Goal: Information Seeking & Learning: Check status

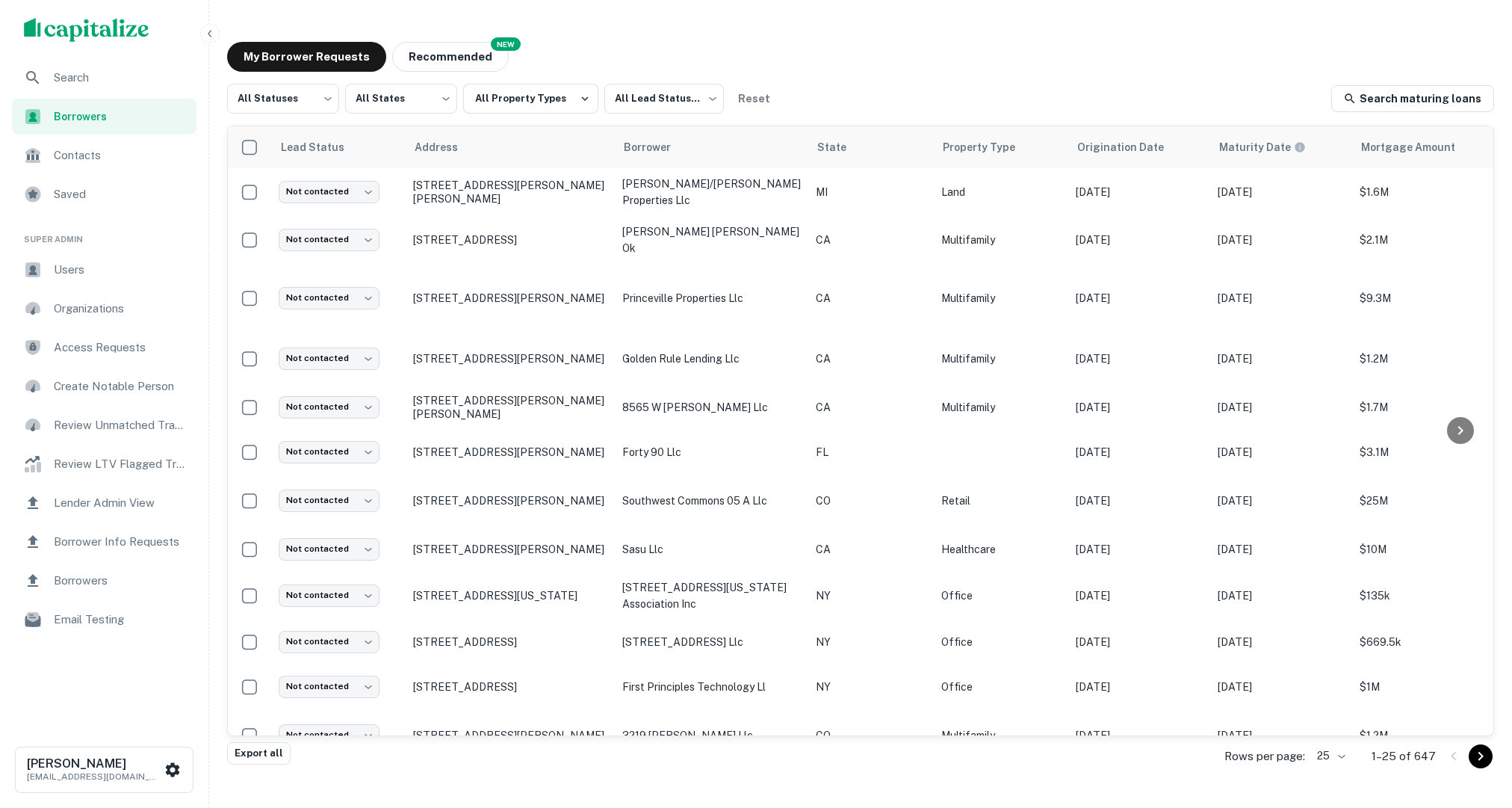
scroll to position [0, 338]
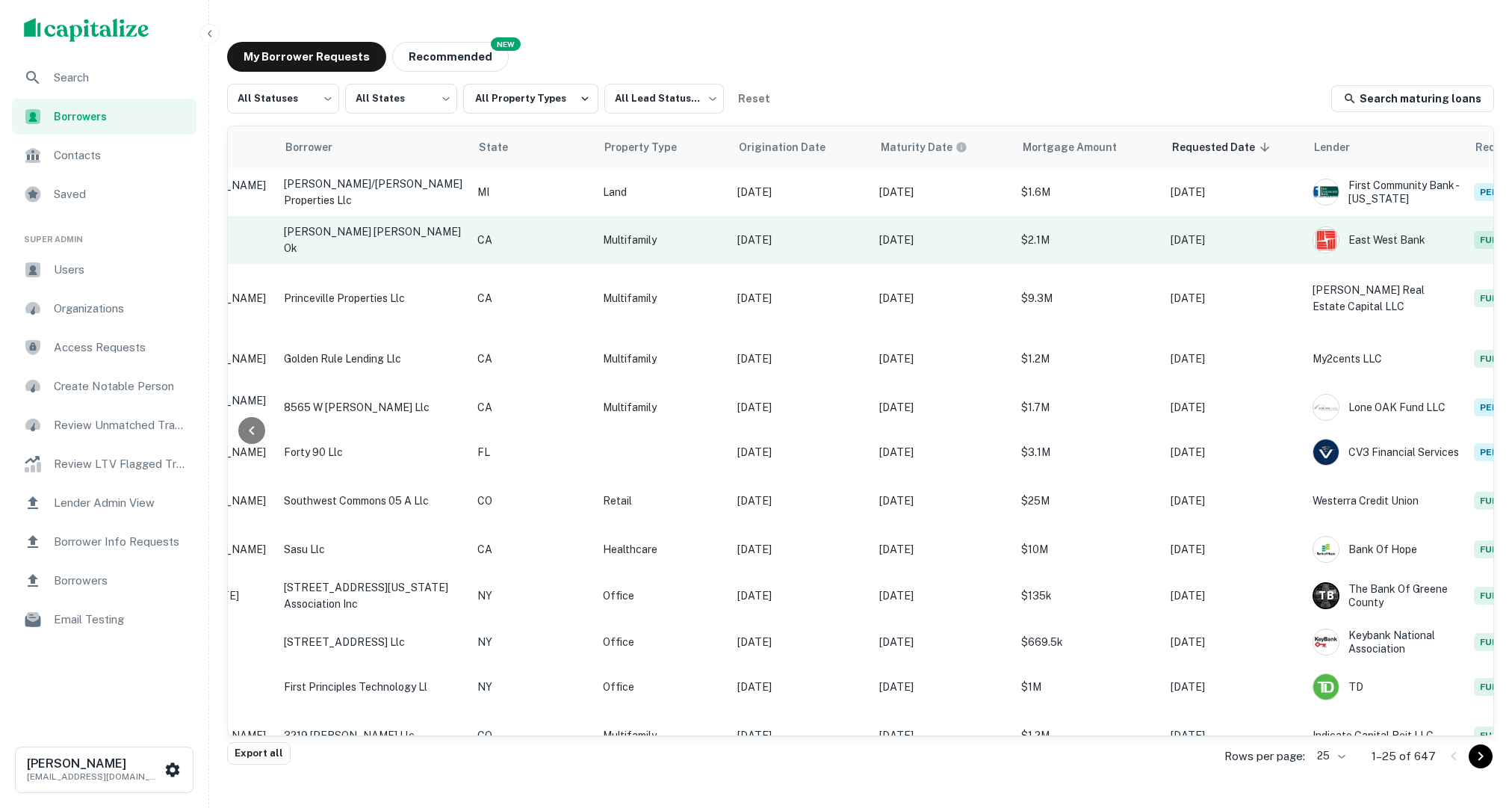
click at [740, 239] on p "Aug 18, 2020" at bounding box center [801, 239] width 127 height 16
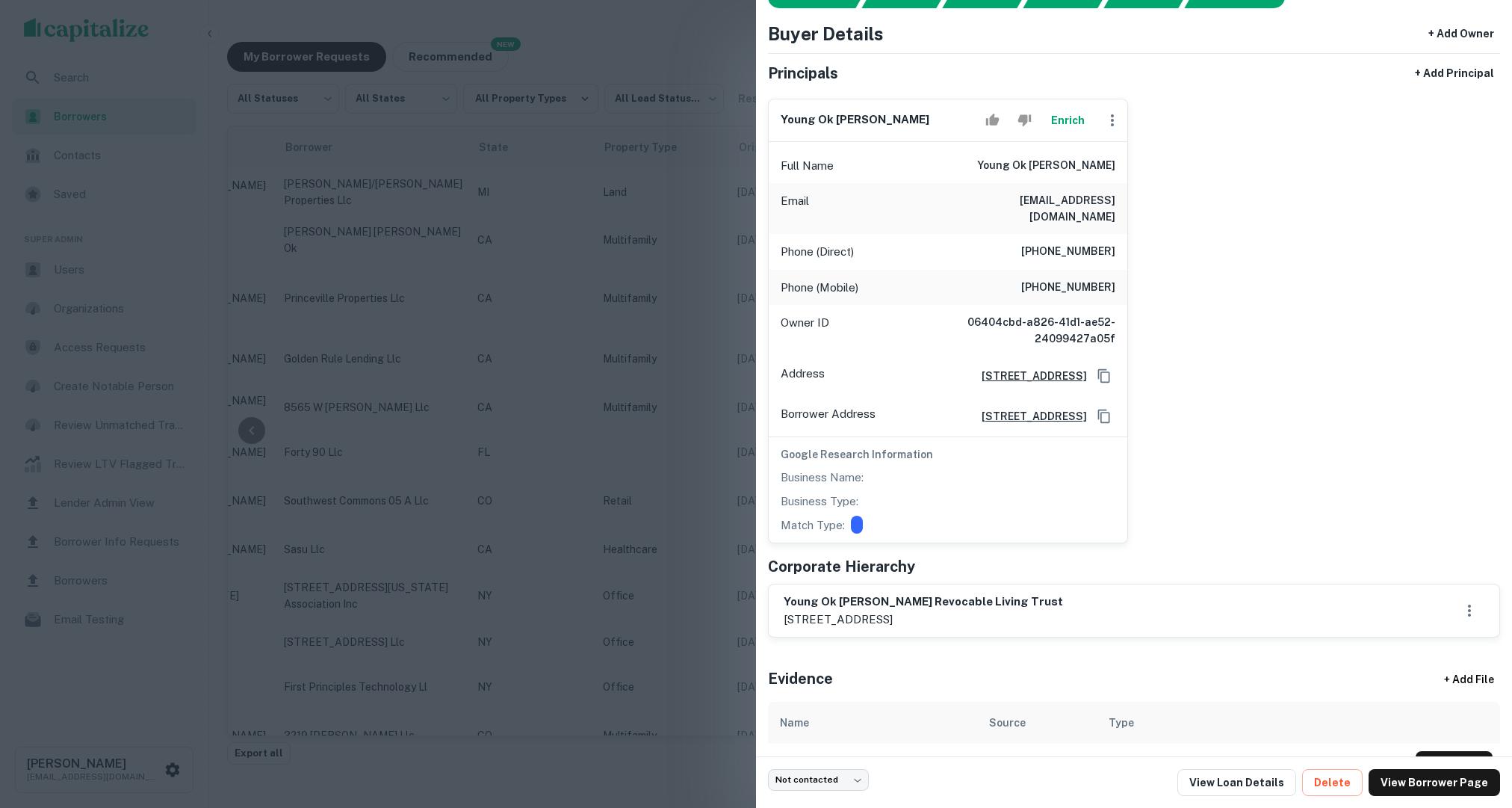
scroll to position [66, 0]
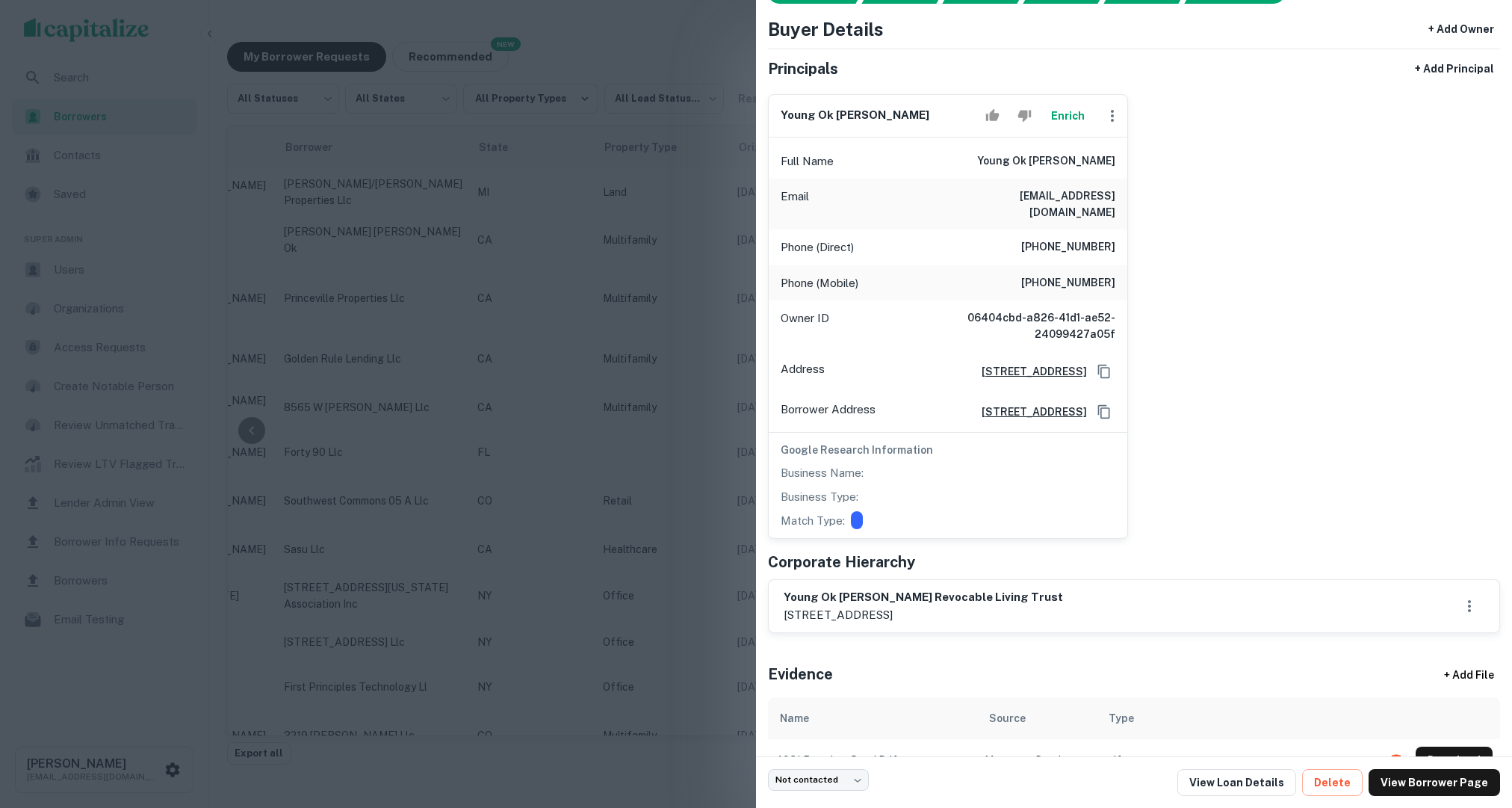
click at [640, 451] on div at bounding box center [756, 404] width 1512 height 808
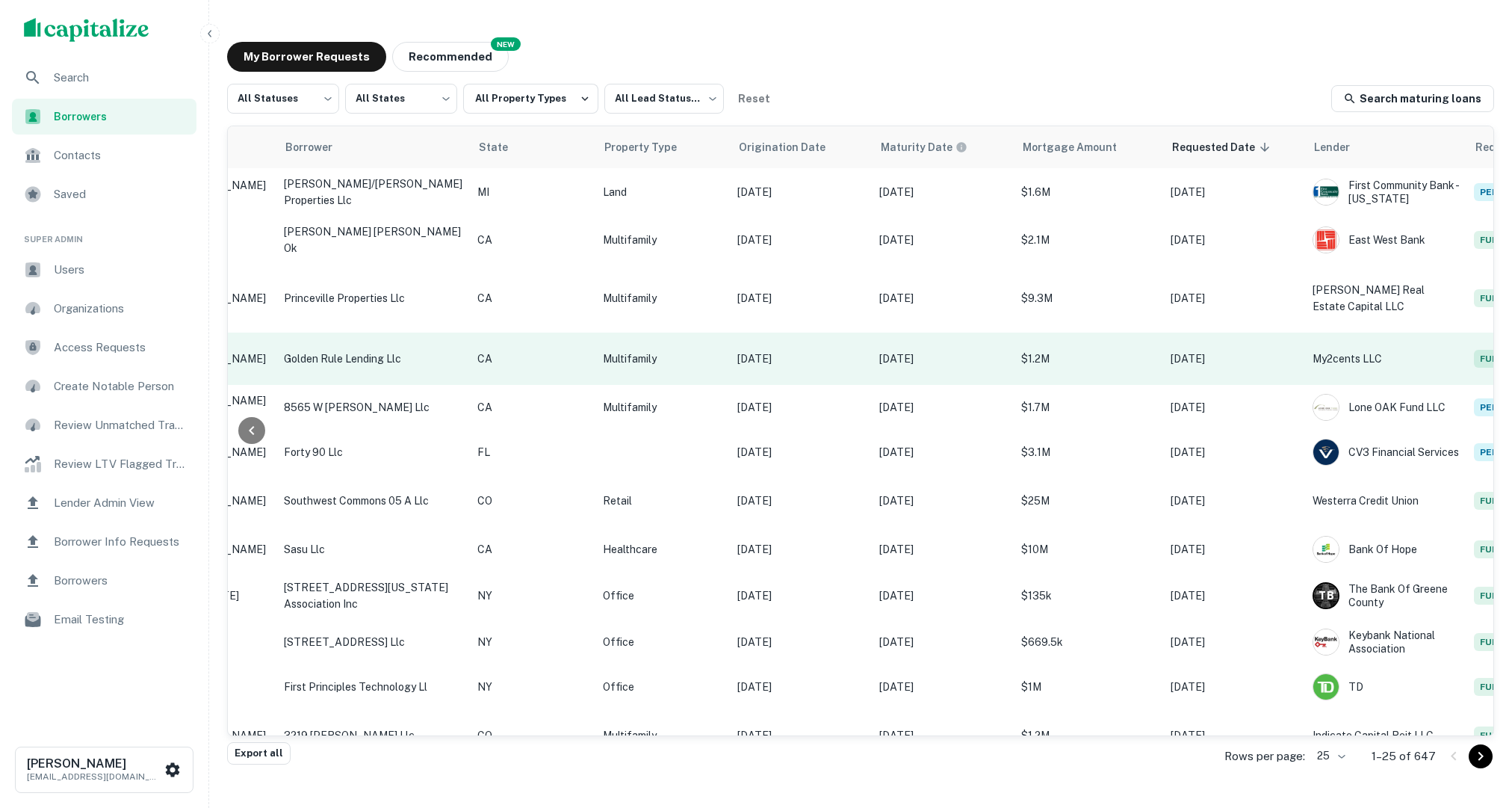
click at [1021, 350] on p "$1.2M" at bounding box center [1088, 358] width 134 height 16
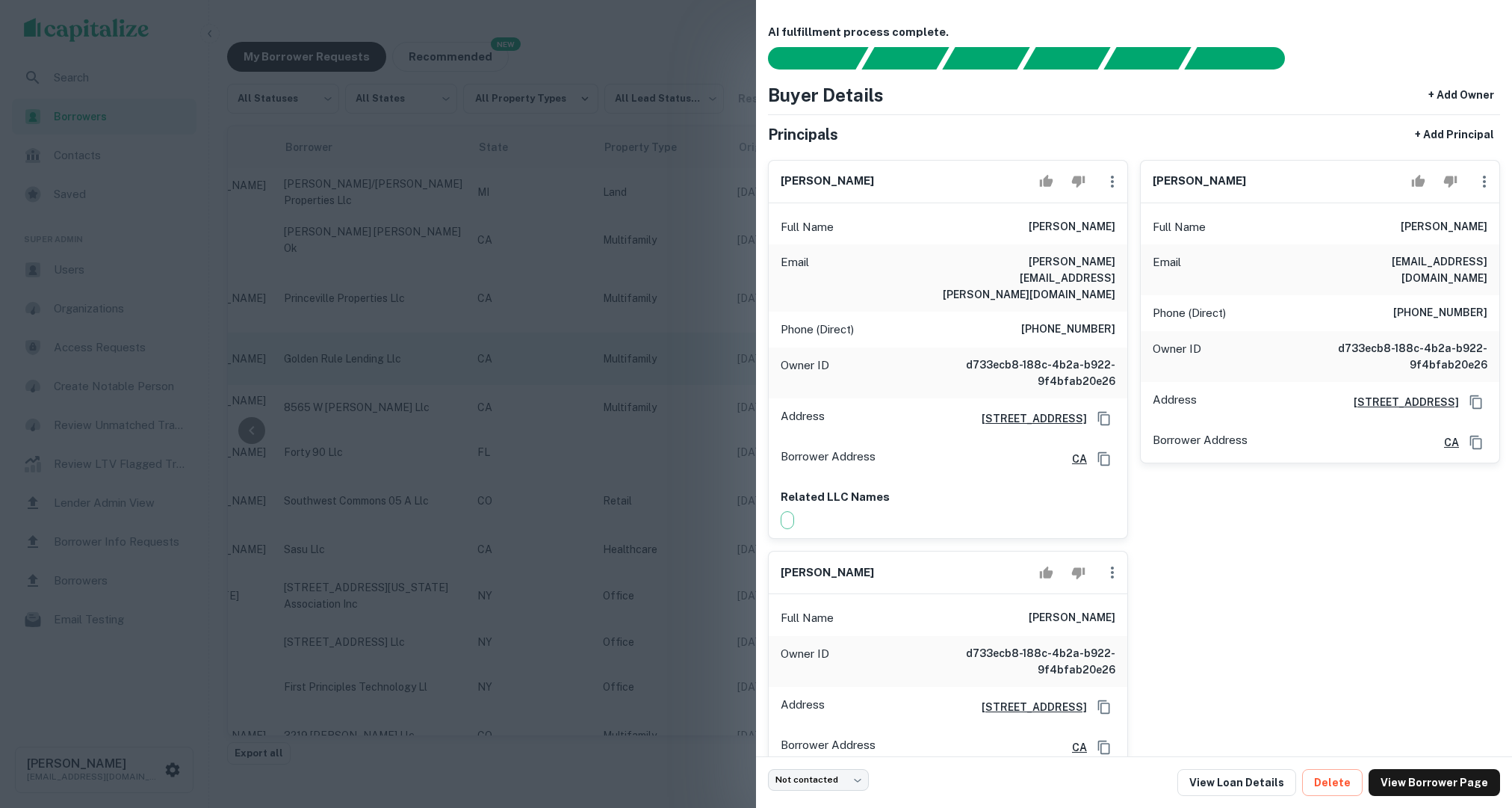
scroll to position [161, 0]
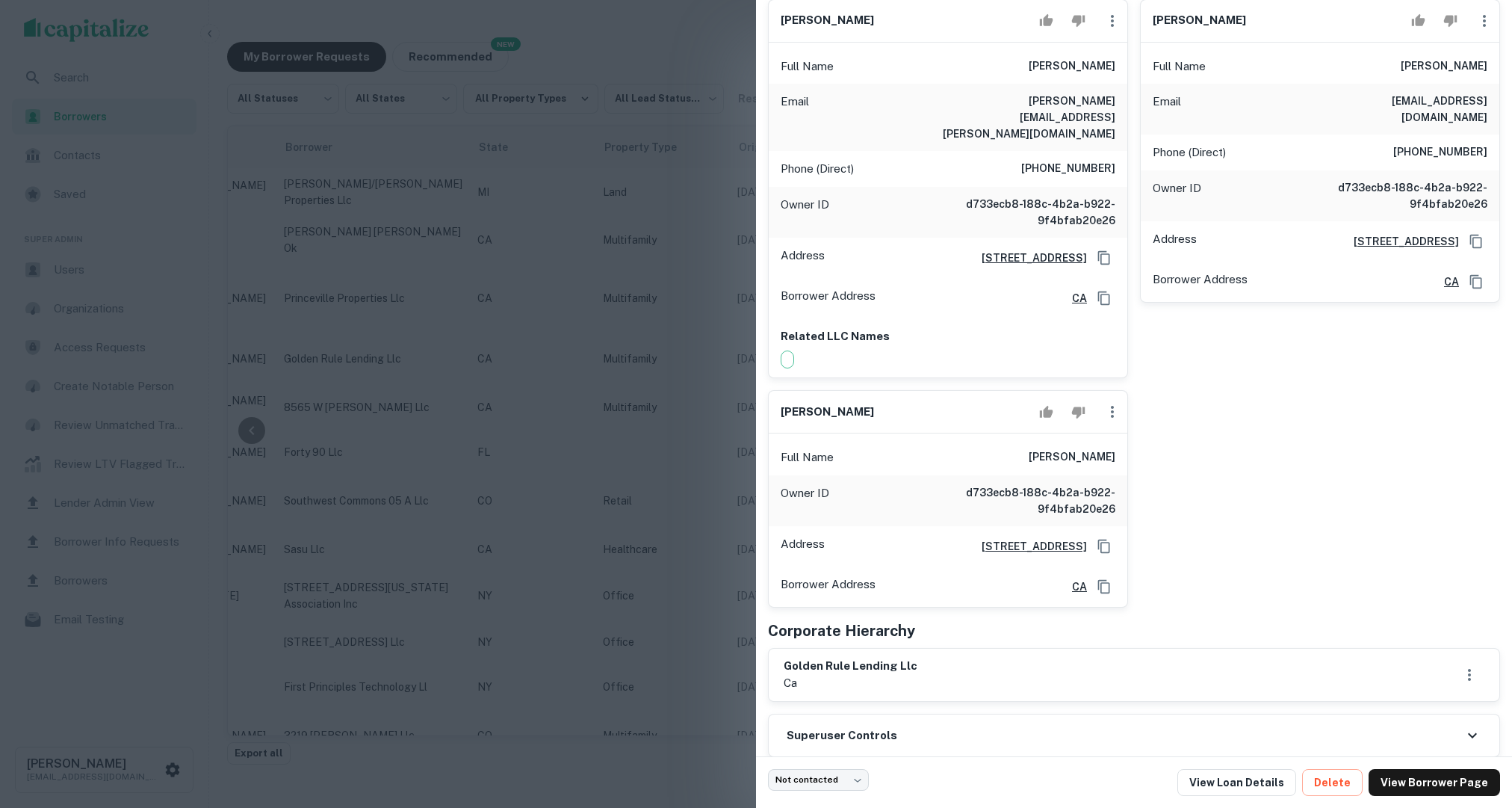
click at [642, 381] on div at bounding box center [756, 404] width 1512 height 808
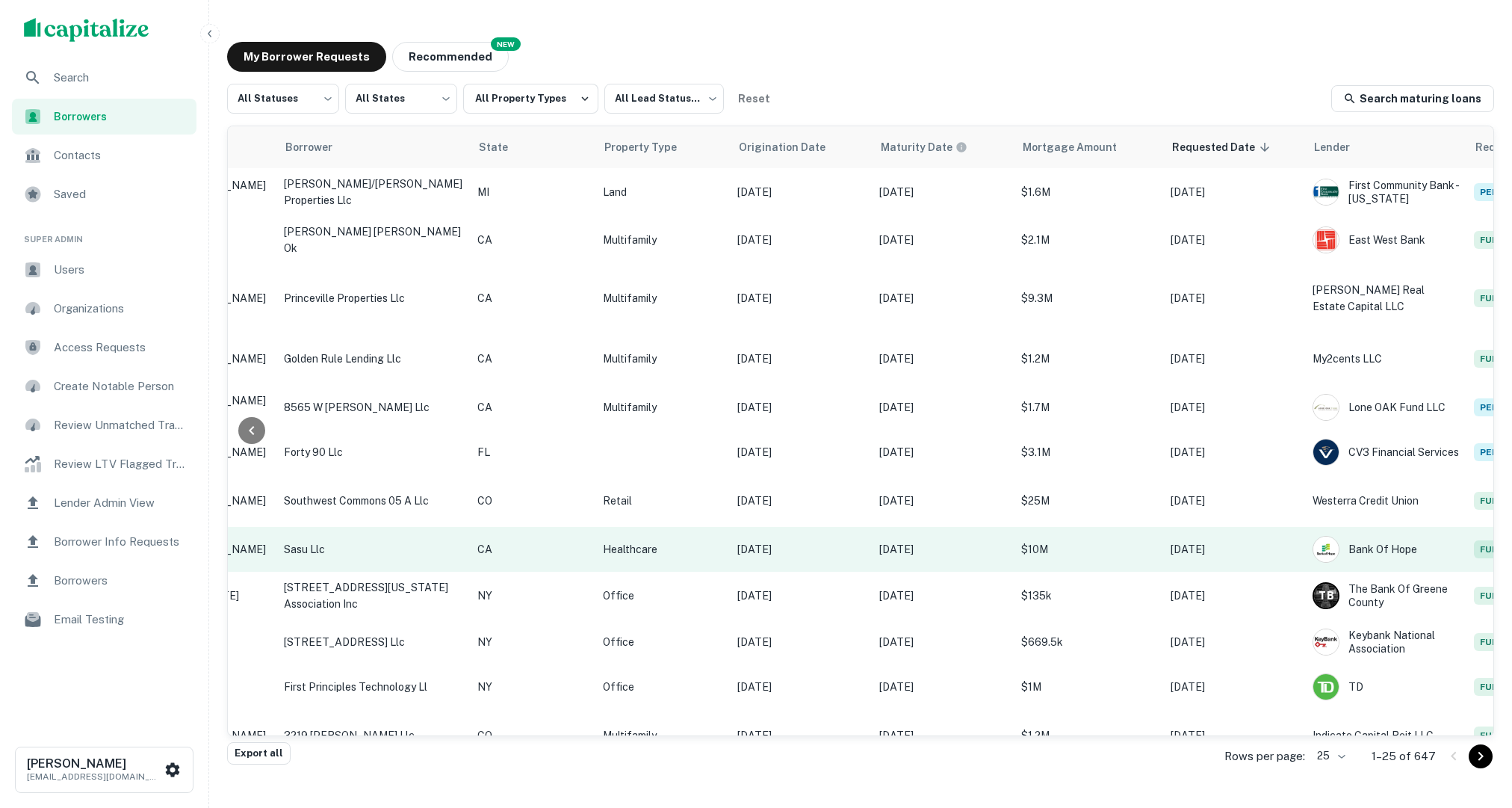
click at [1024, 541] on p "$10M" at bounding box center [1088, 549] width 134 height 16
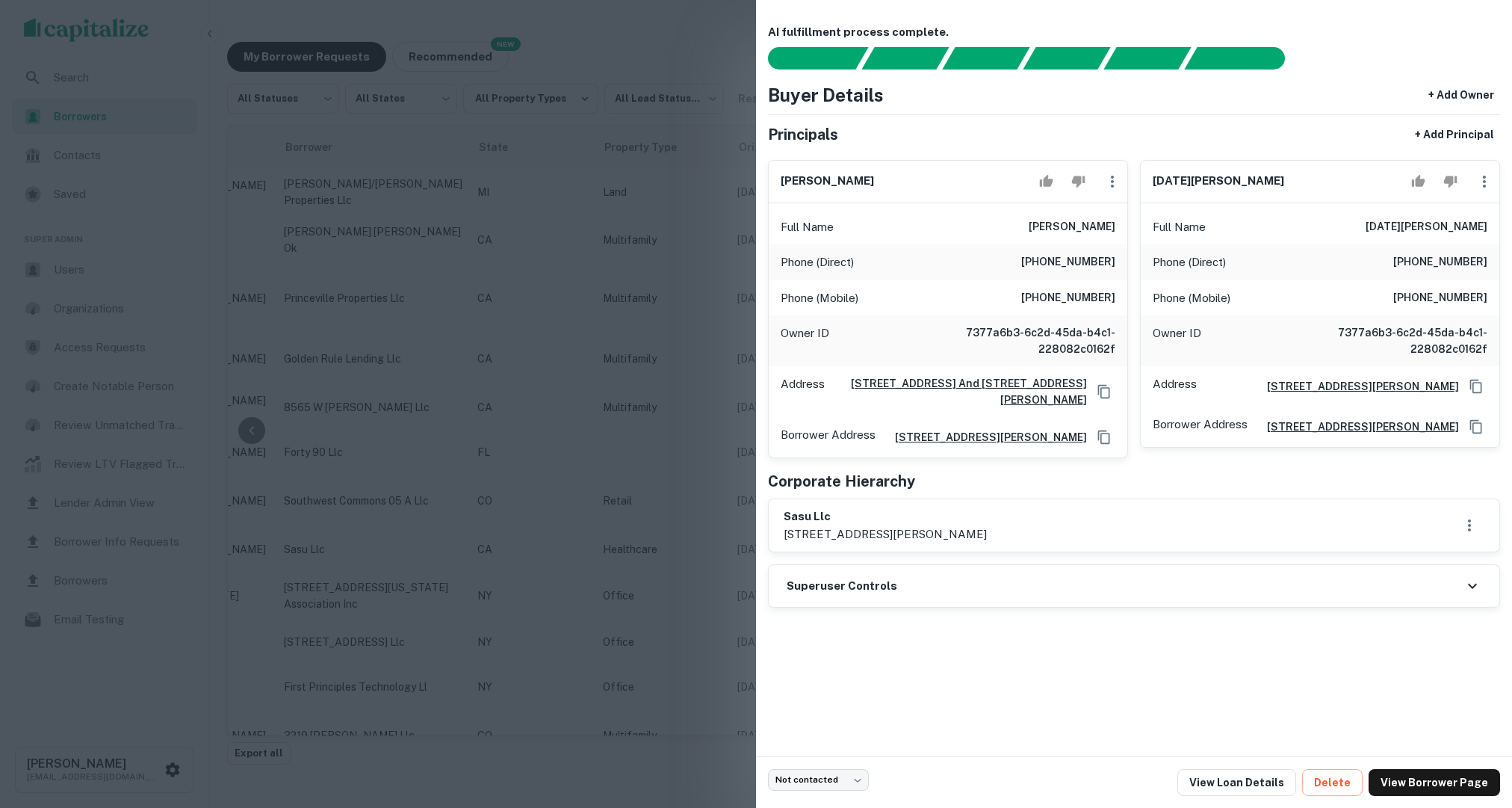
click at [710, 541] on div at bounding box center [756, 404] width 1512 height 808
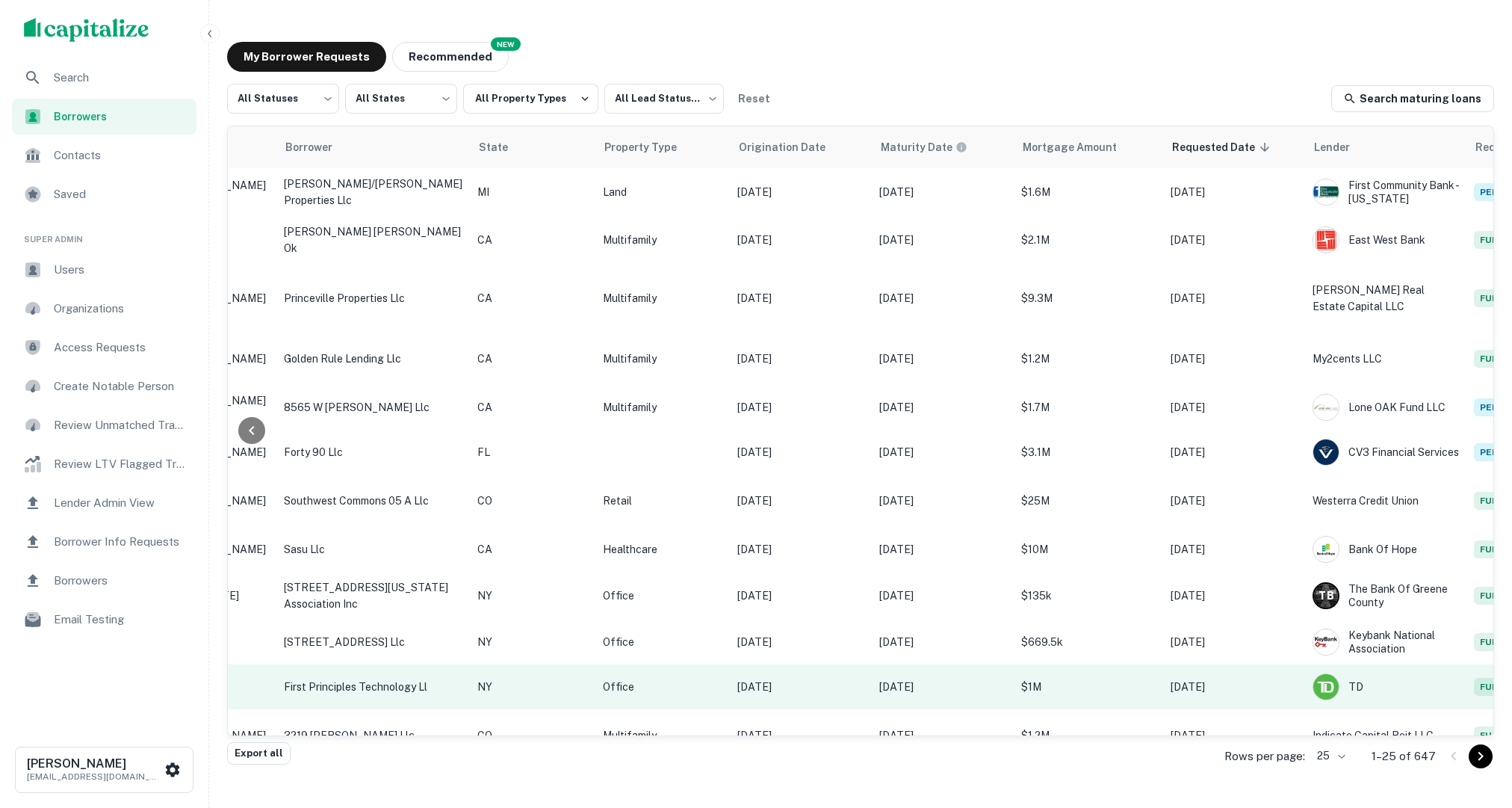
click at [1038, 679] on p "$1M" at bounding box center [1088, 687] width 134 height 16
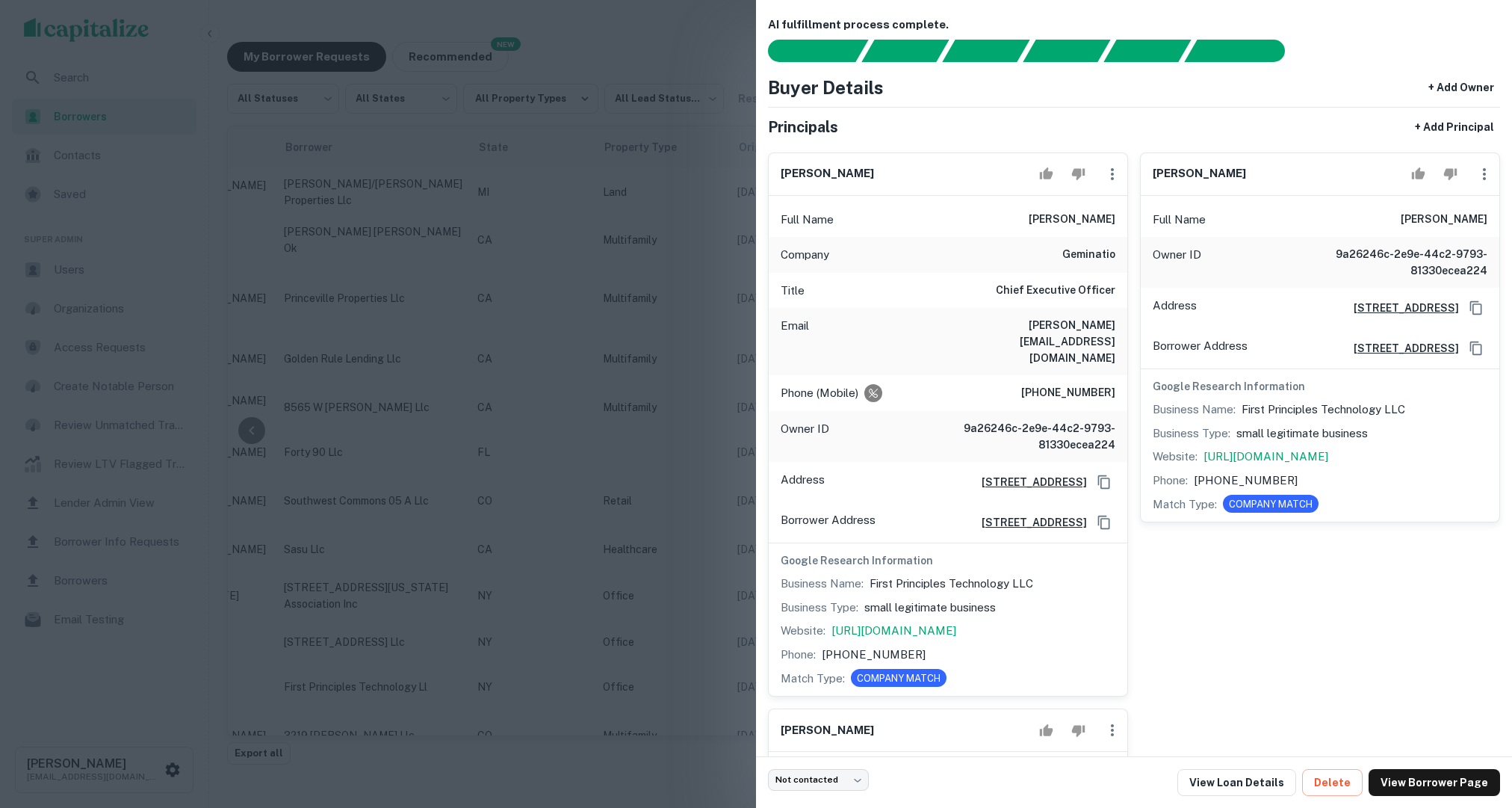
scroll to position [9, 0]
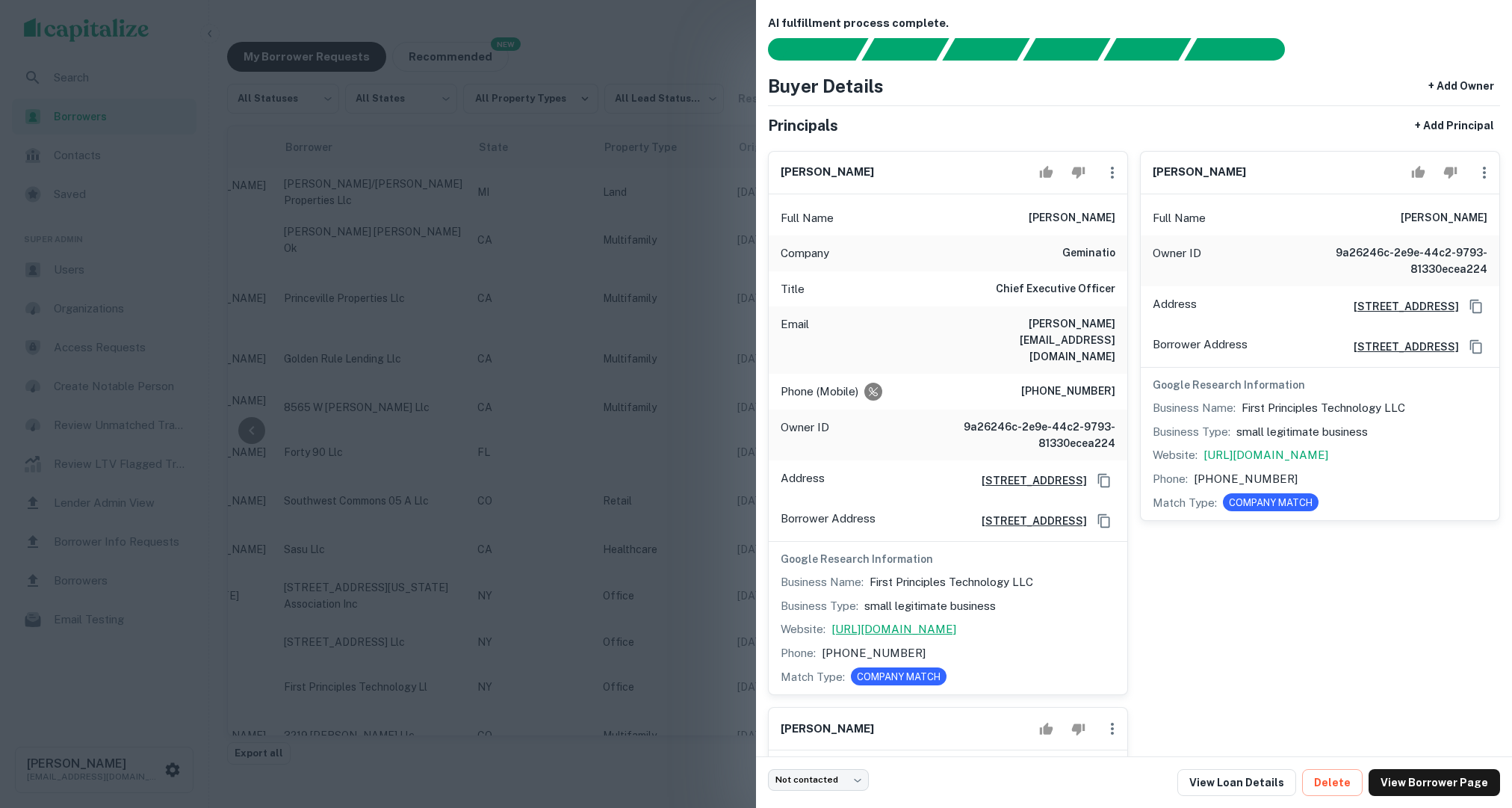
click at [956, 620] on p "http://www.firstprinciplestech.com/" at bounding box center [893, 629] width 124 height 18
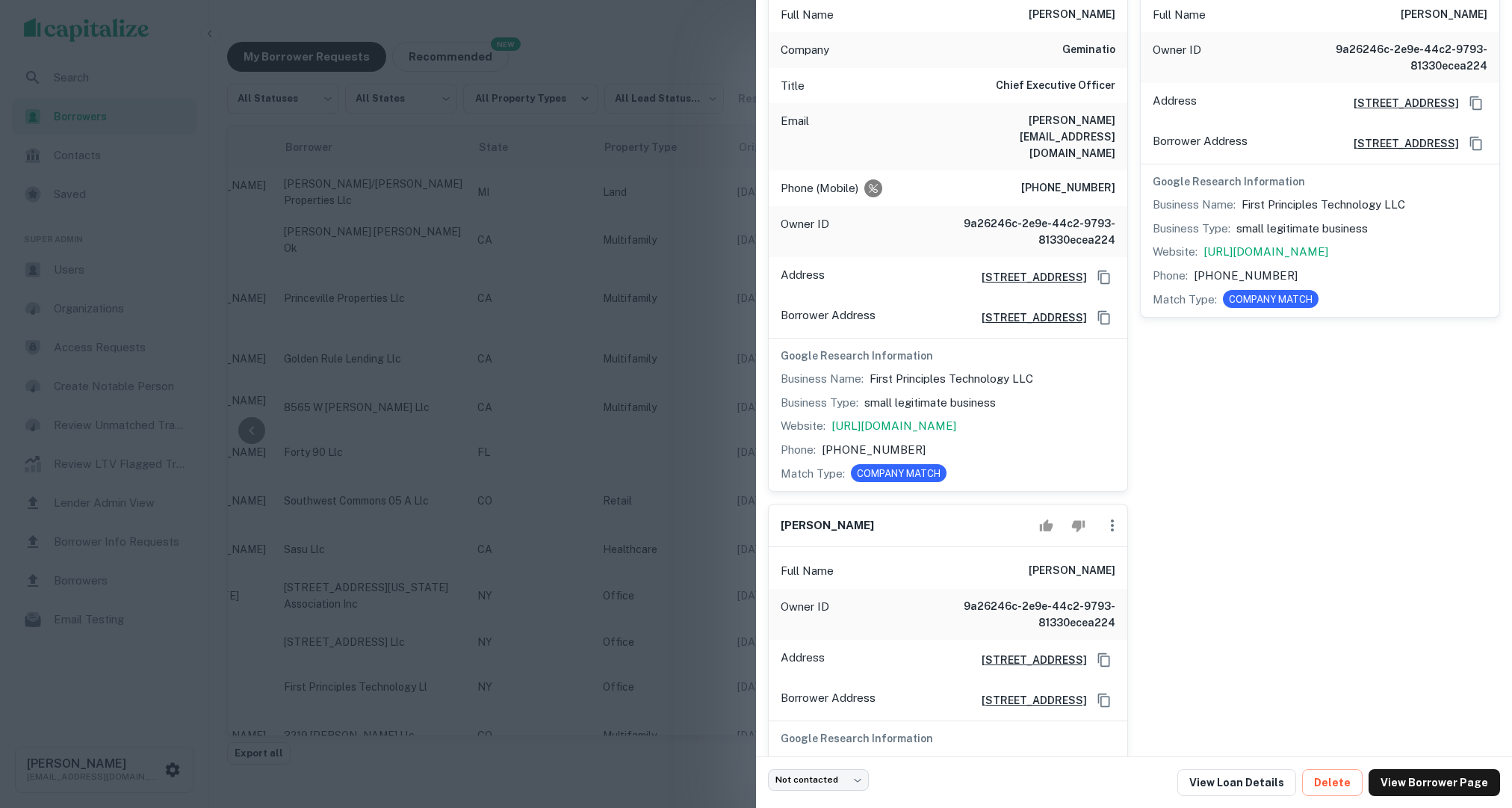
scroll to position [470, 0]
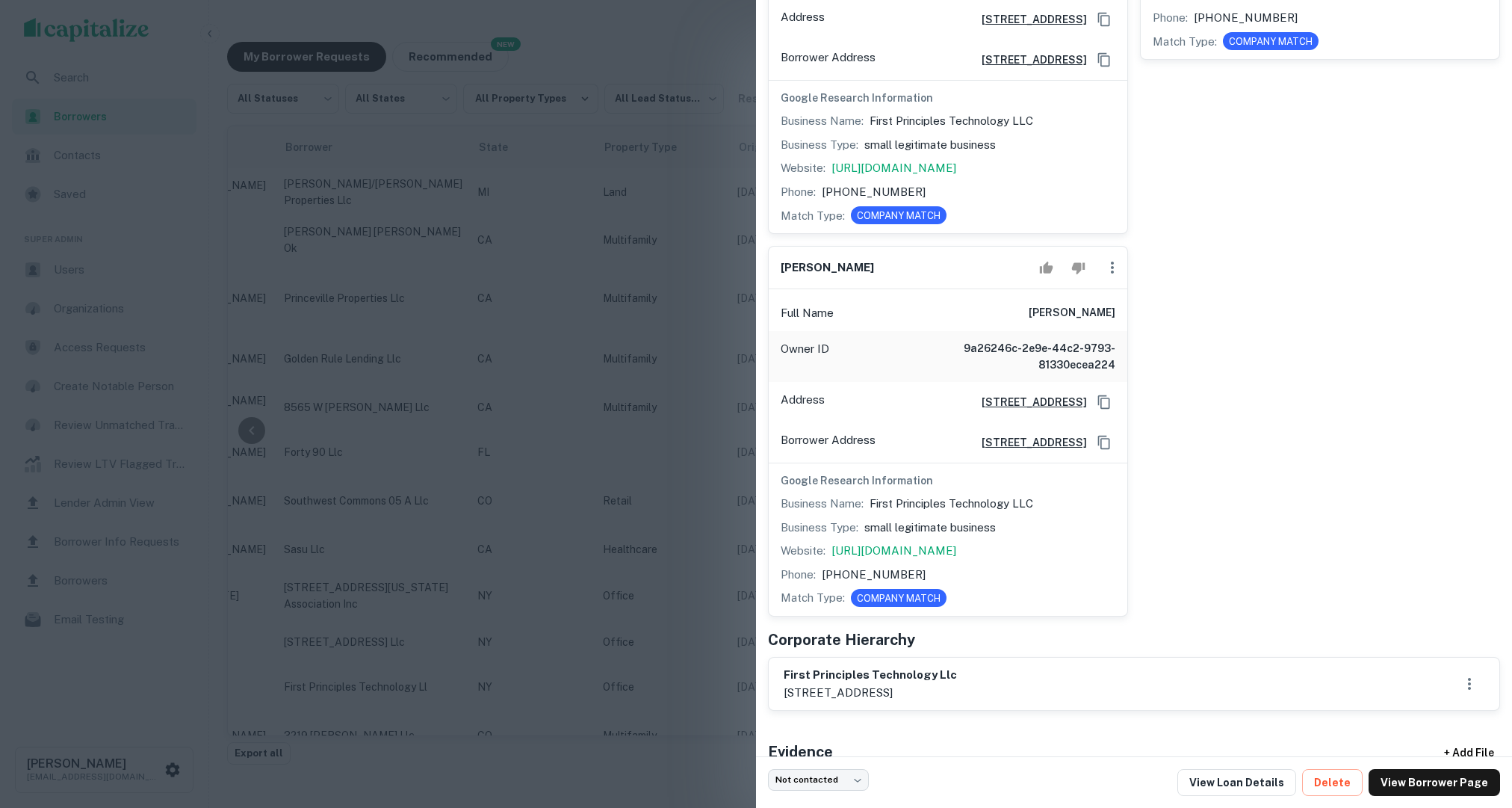
click at [715, 586] on div at bounding box center [756, 404] width 1512 height 808
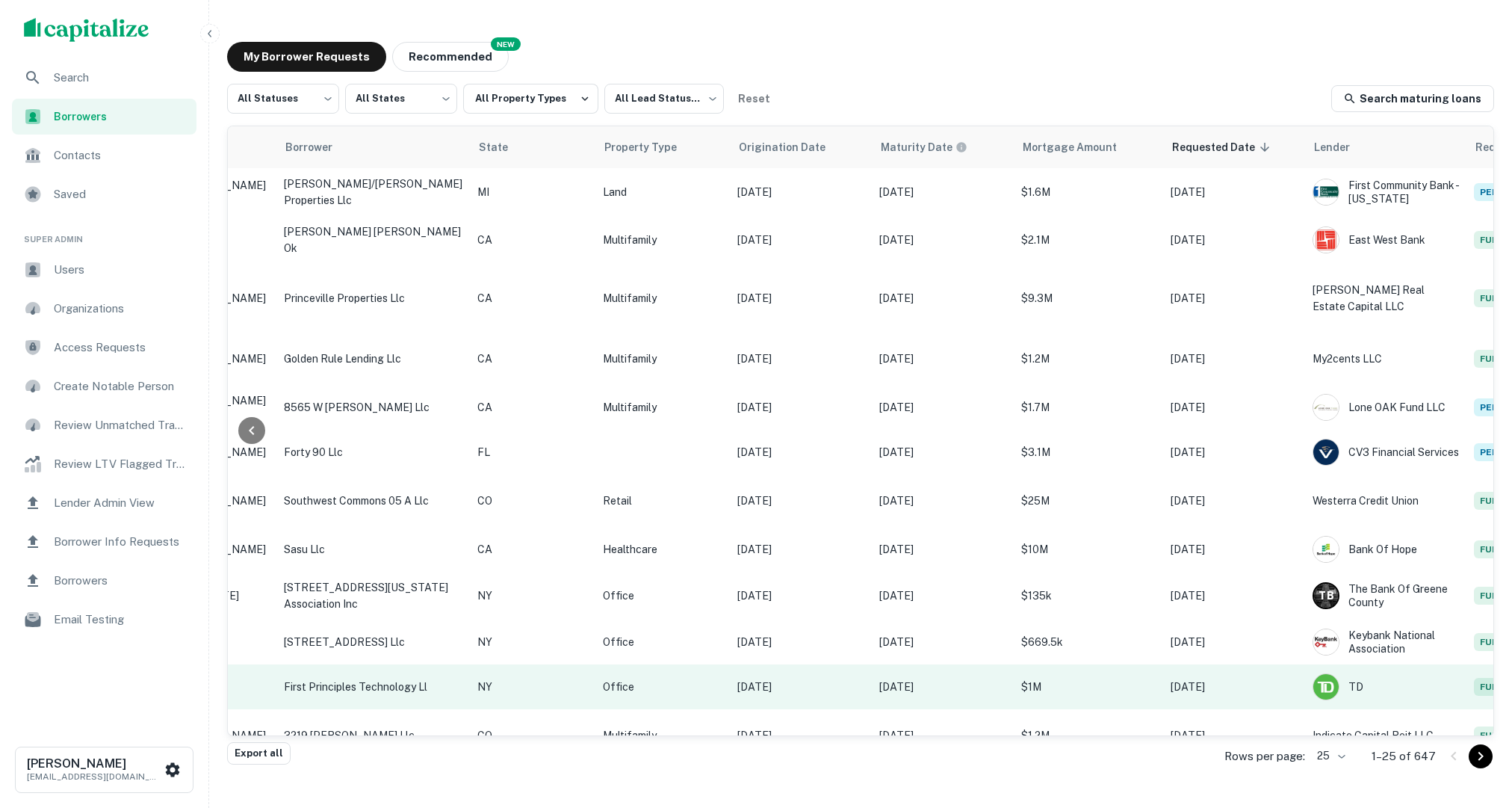
click at [1052, 680] on td "$1M" at bounding box center [1088, 687] width 149 height 45
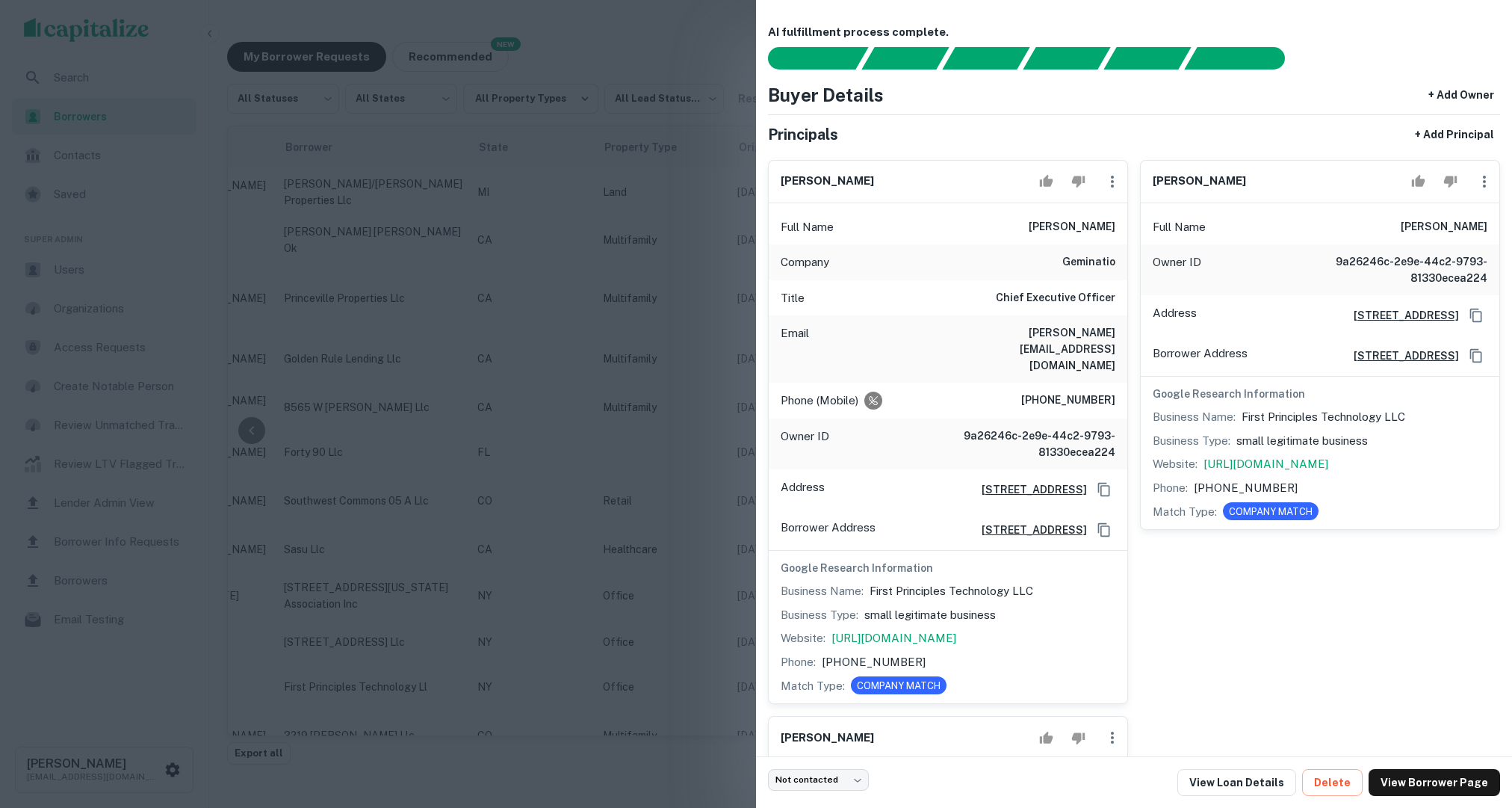
scroll to position [13, 0]
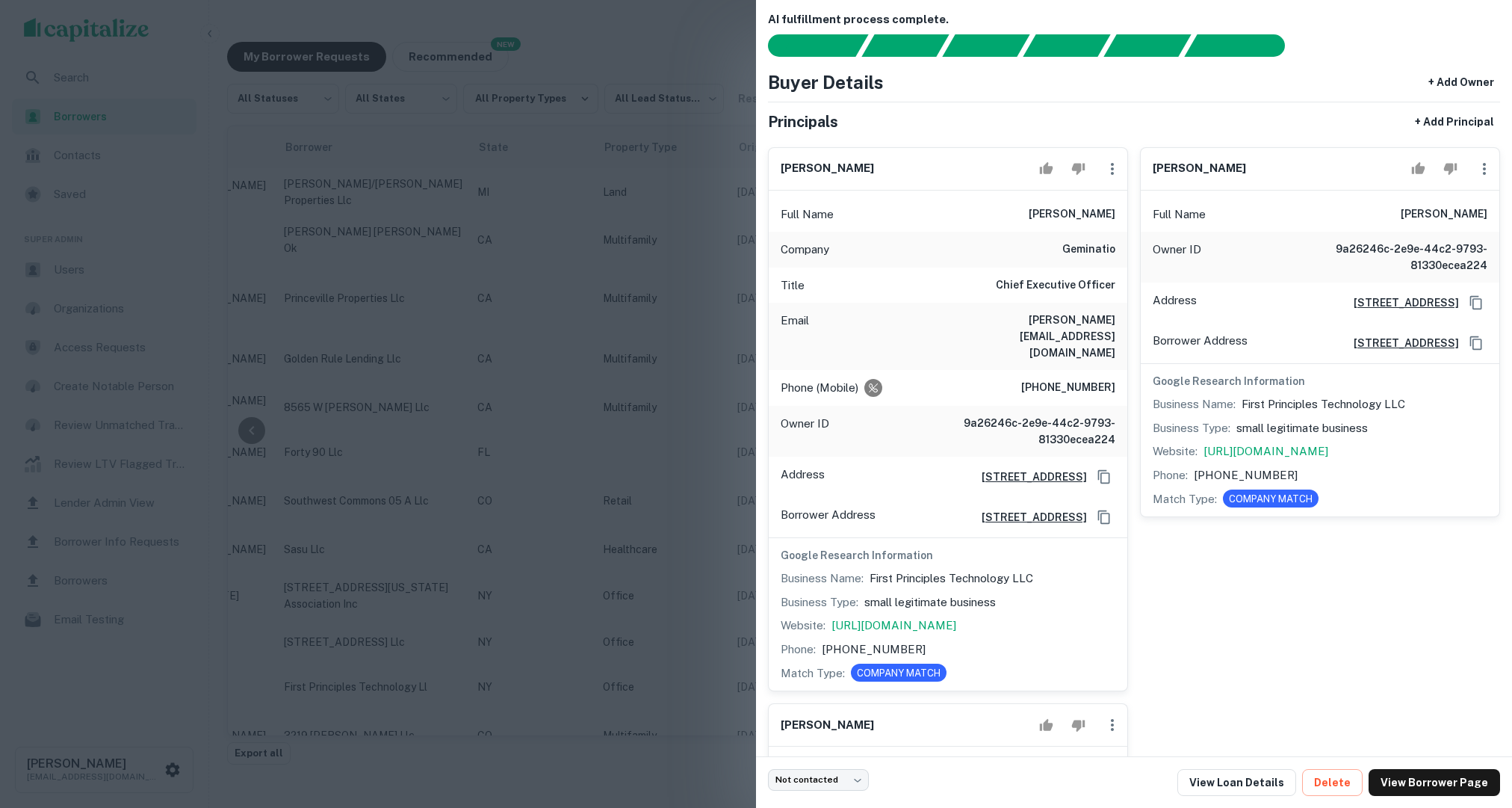
click at [658, 630] on div at bounding box center [756, 404] width 1512 height 808
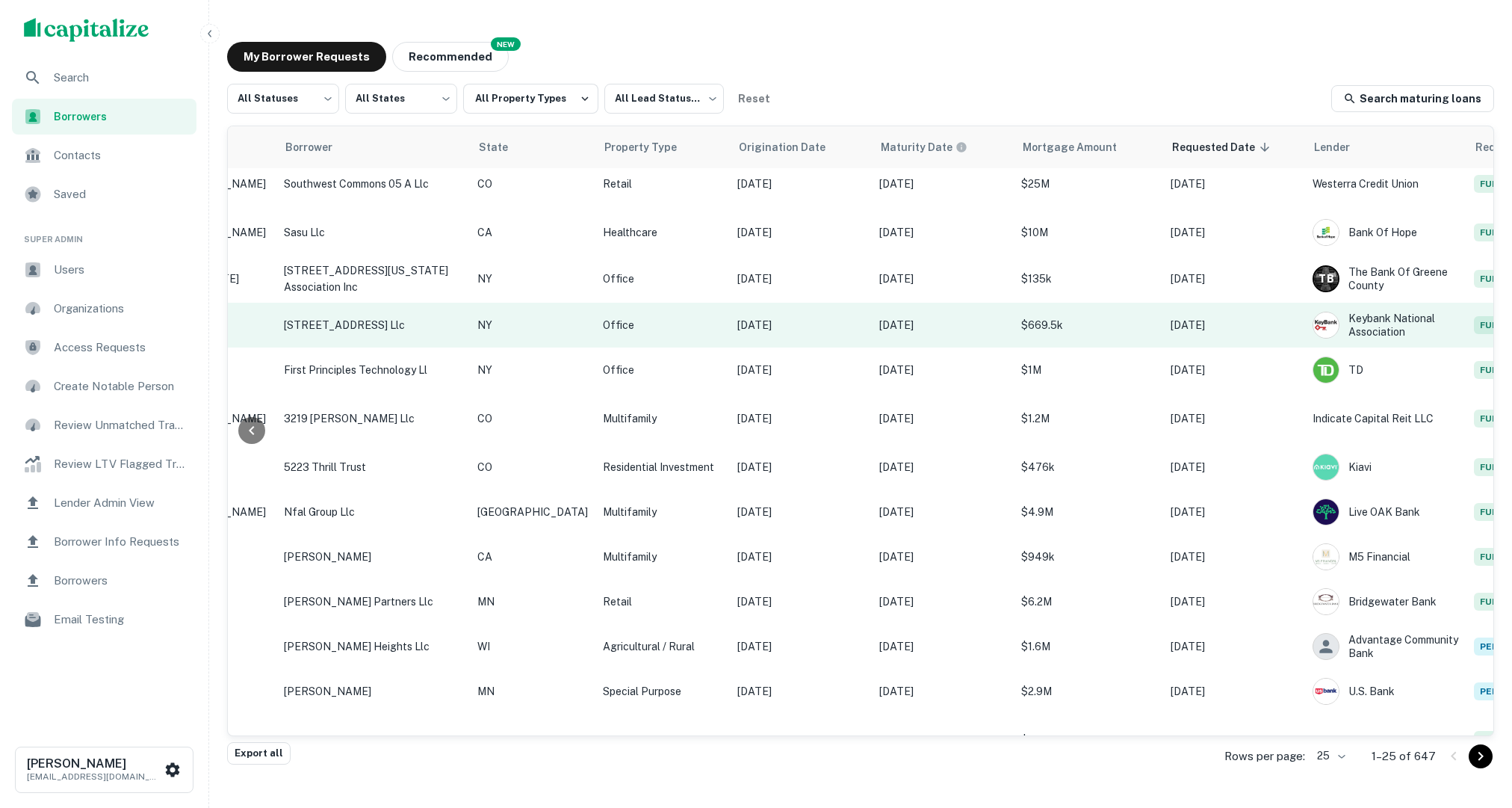
scroll to position [316, 338]
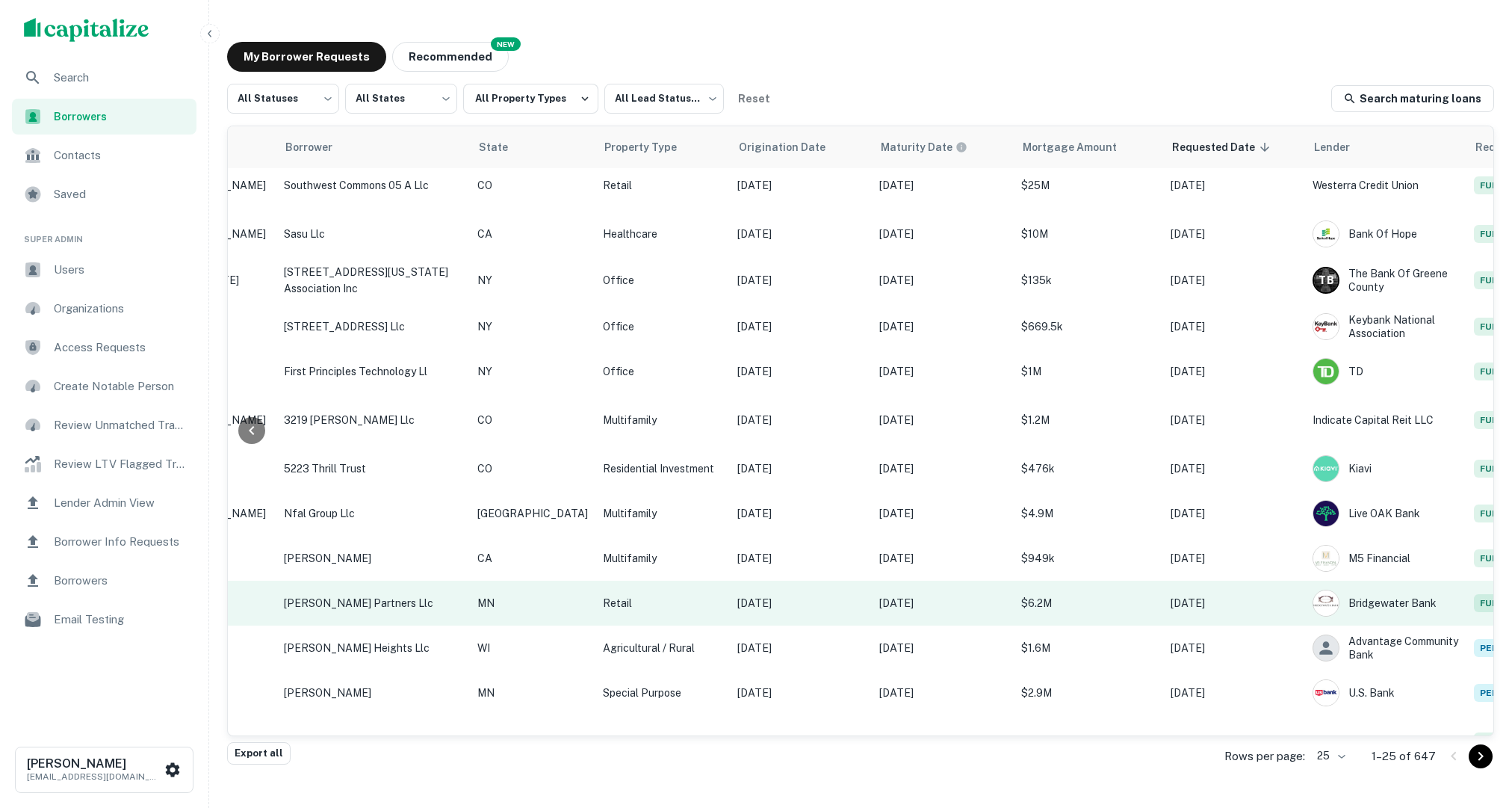
click at [1021, 594] on p "$6.2M" at bounding box center [1088, 602] width 134 height 16
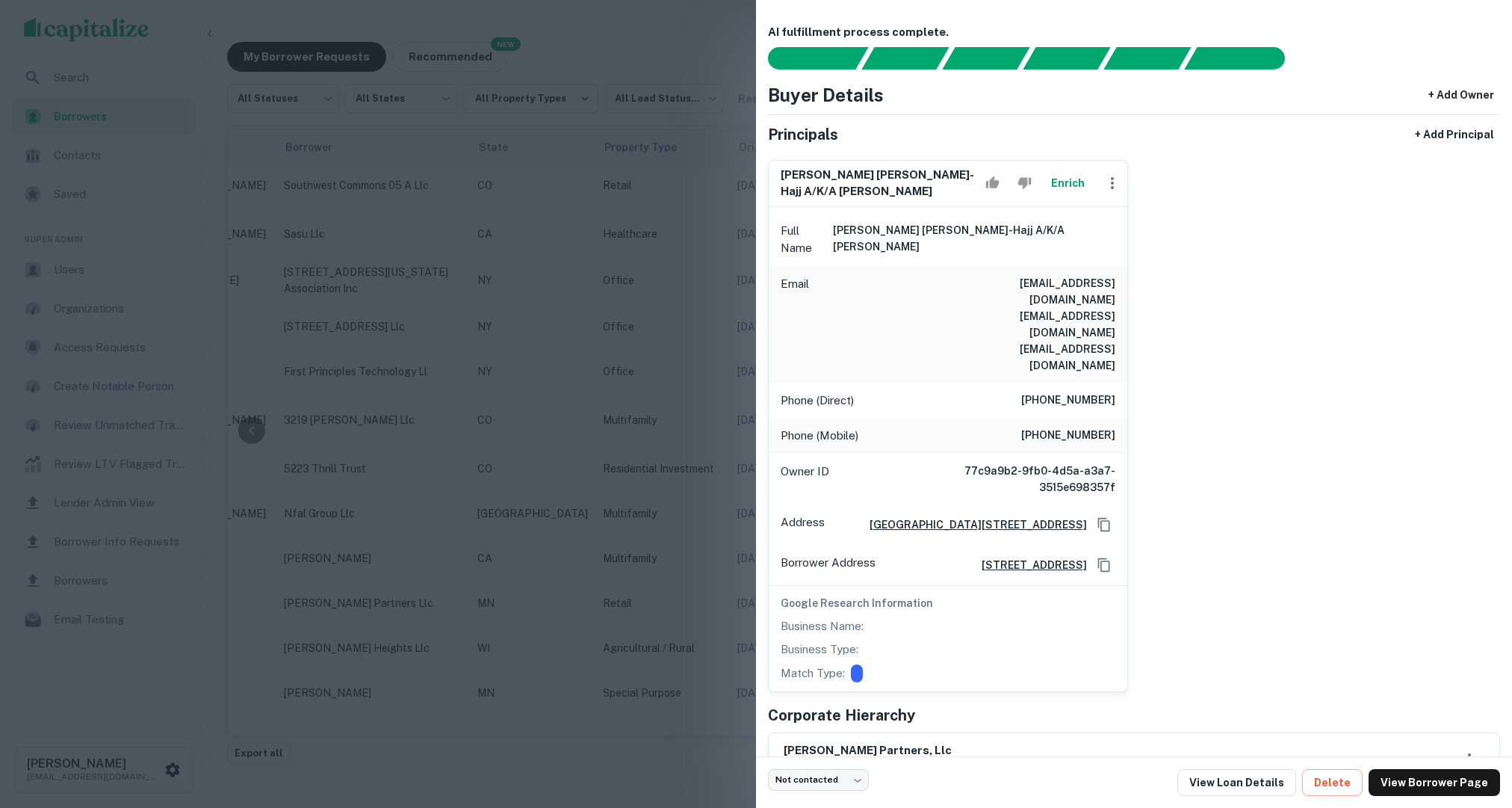
click at [648, 505] on div at bounding box center [756, 404] width 1512 height 808
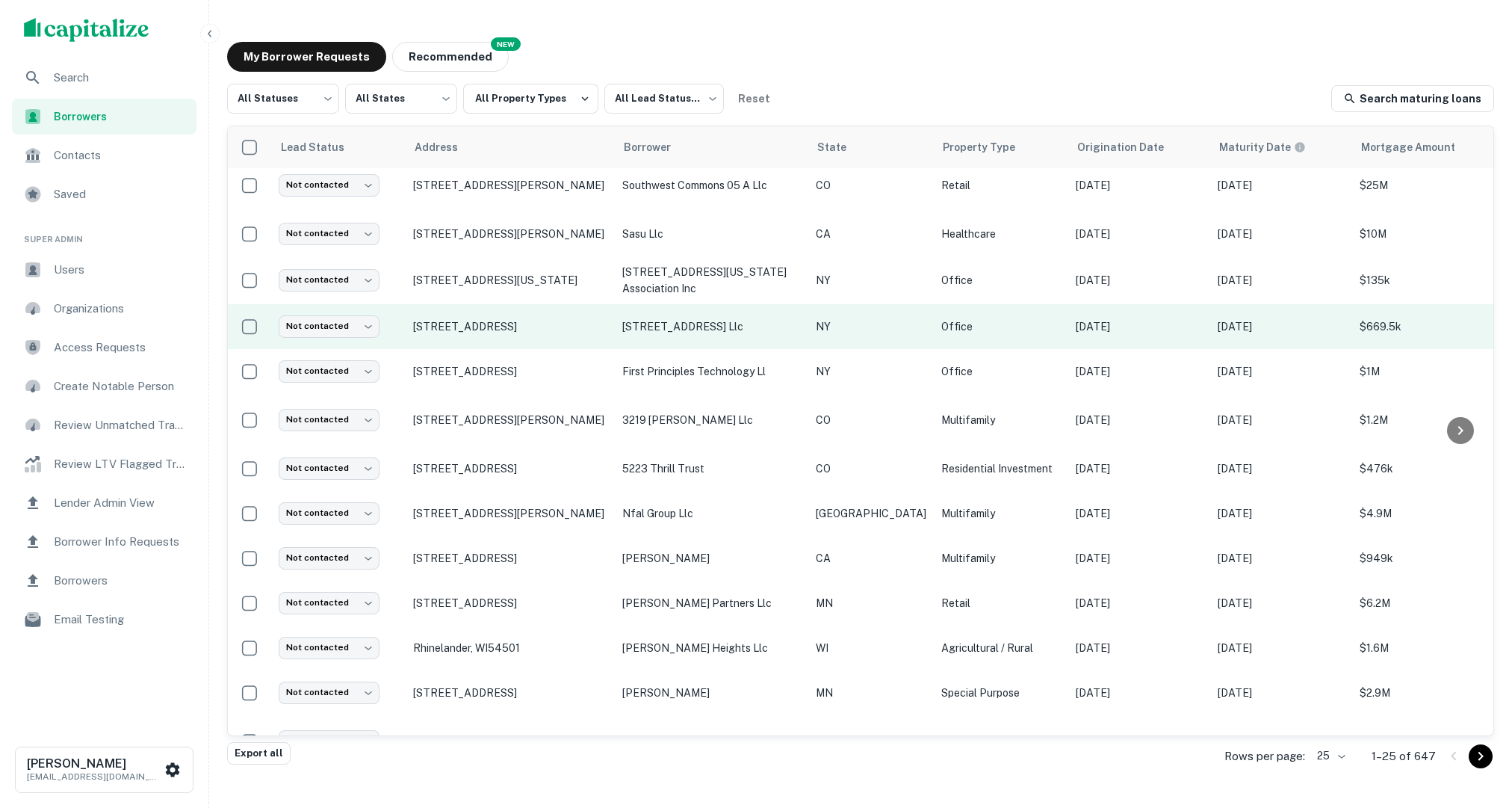
scroll to position [0, 0]
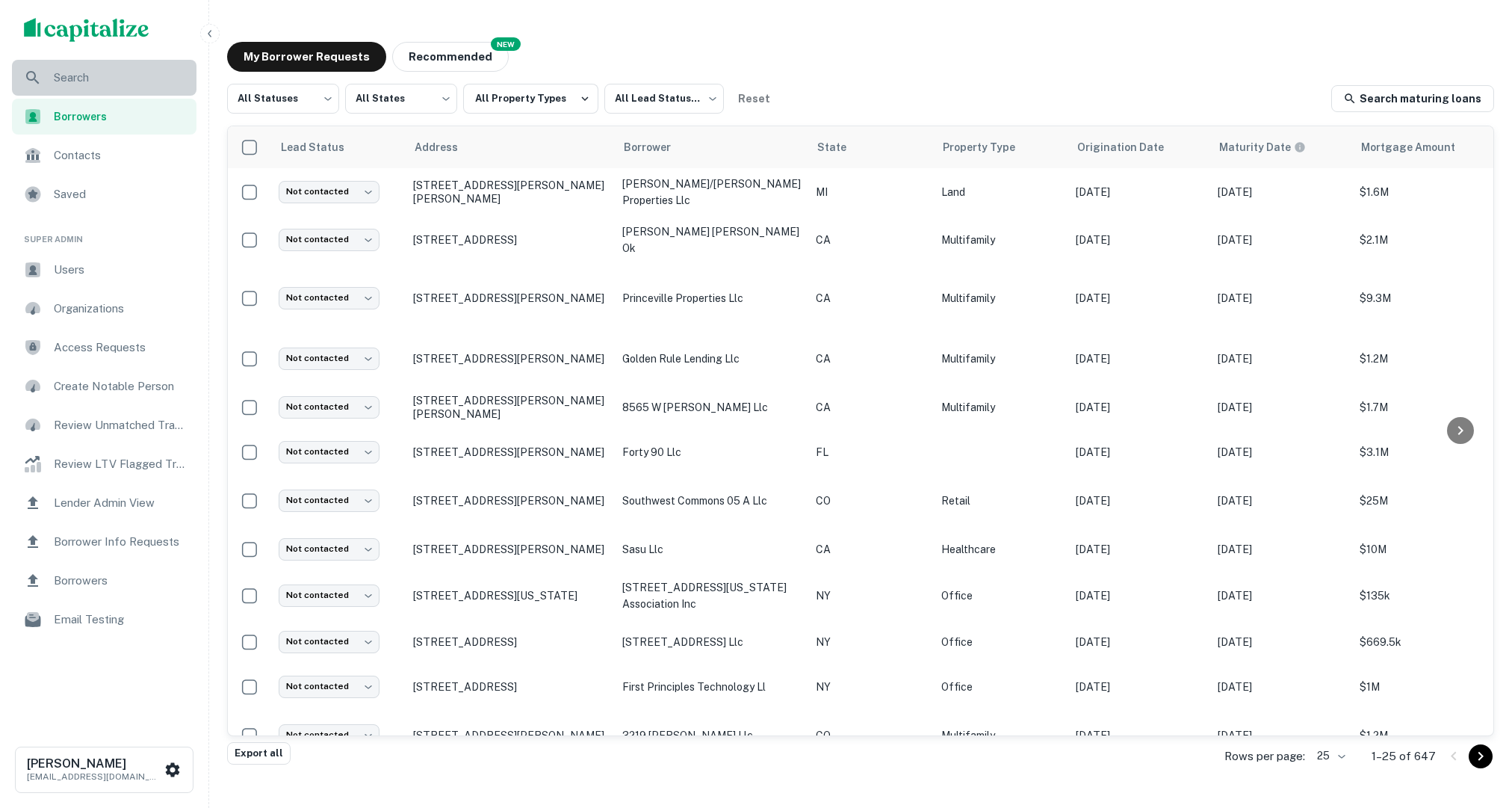
click at [123, 91] on div "Search" at bounding box center [104, 77] width 185 height 36
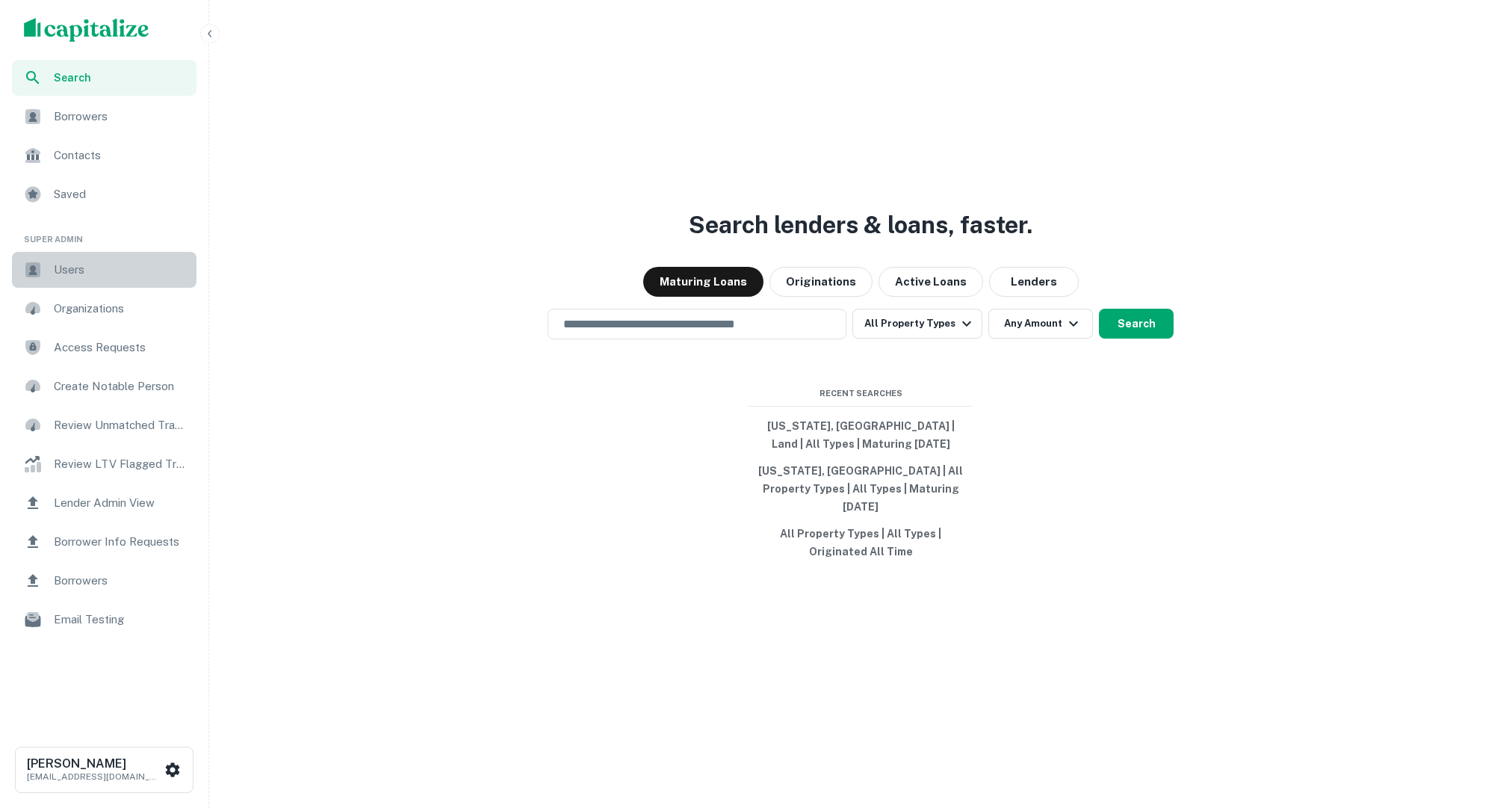
click at [80, 273] on span "Users" at bounding box center [120, 270] width 134 height 18
